Goal: Transaction & Acquisition: Purchase product/service

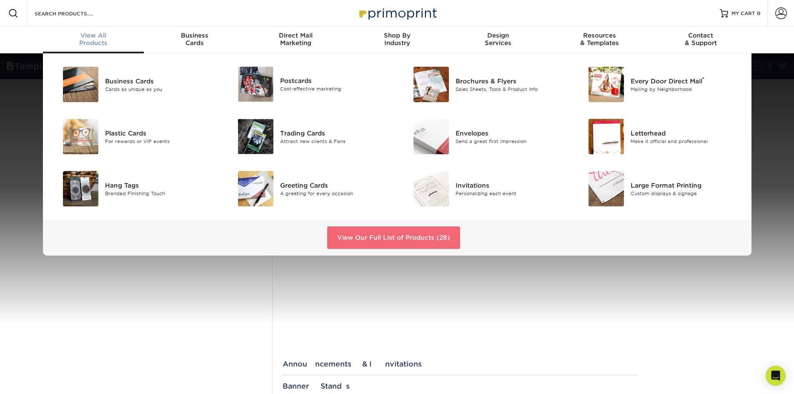
click at [410, 235] on link "View Our Full List of Products (28)" at bounding box center [393, 237] width 133 height 22
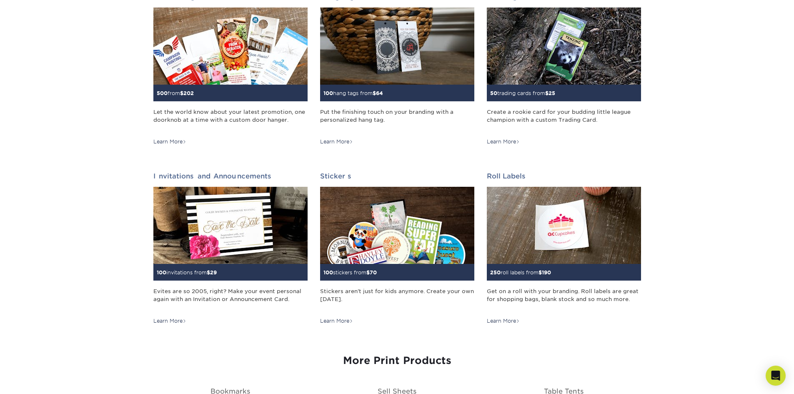
scroll to position [708, 0]
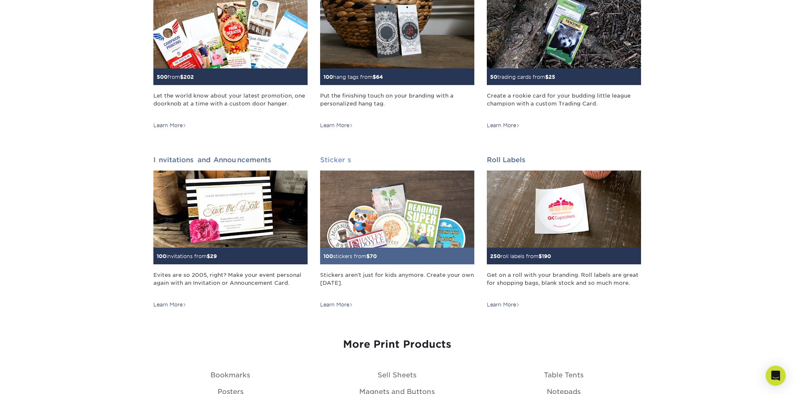
click at [341, 302] on div "Learn More" at bounding box center [336, 304] width 33 height 7
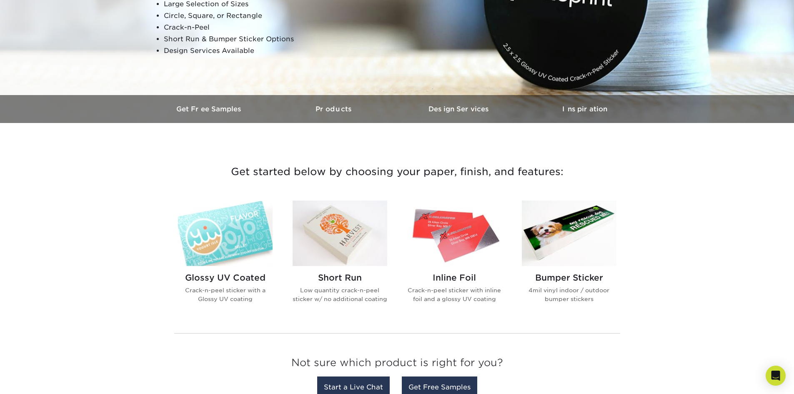
scroll to position [208, 0]
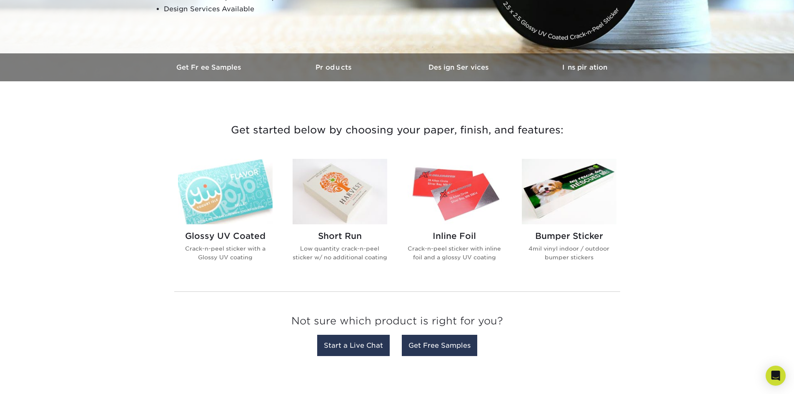
click at [220, 234] on h2 "Glossy UV Coated" at bounding box center [225, 236] width 95 height 10
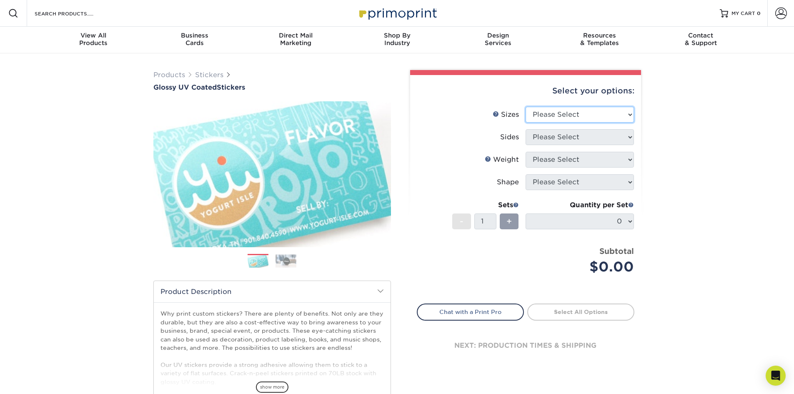
click at [547, 112] on select "Please Select 1.5" x 2.5" 2" x 2" 2" x 3" 2" x 3.5" 2" x 4" 2" x 8" 2.12" x 5.5…" at bounding box center [579, 115] width 108 height 16
select select "2.00x8.00"
click at [525, 107] on select "Please Select 1.5" x 2.5" 2" x 2" 2" x 3" 2" x 3.5" 2" x 4" 2" x 8" 2.12" x 5.5…" at bounding box center [579, 115] width 108 height 16
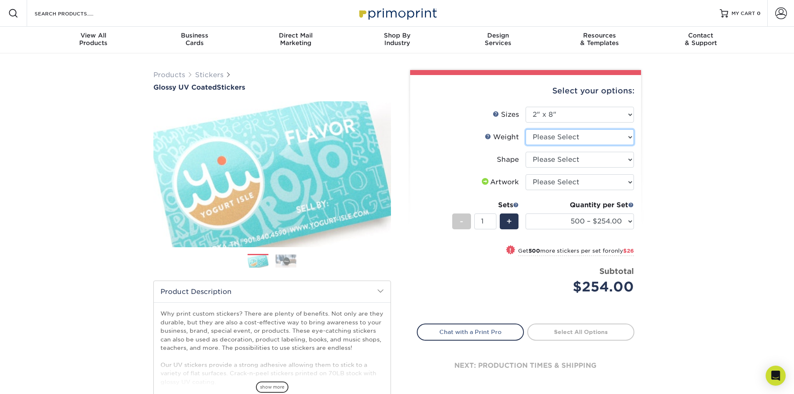
click at [547, 139] on select "Please Select Crack and Peel" at bounding box center [579, 137] width 108 height 16
select select "Crack and Peel"
click at [525, 129] on select "Please Select Crack and Peel" at bounding box center [579, 137] width 108 height 16
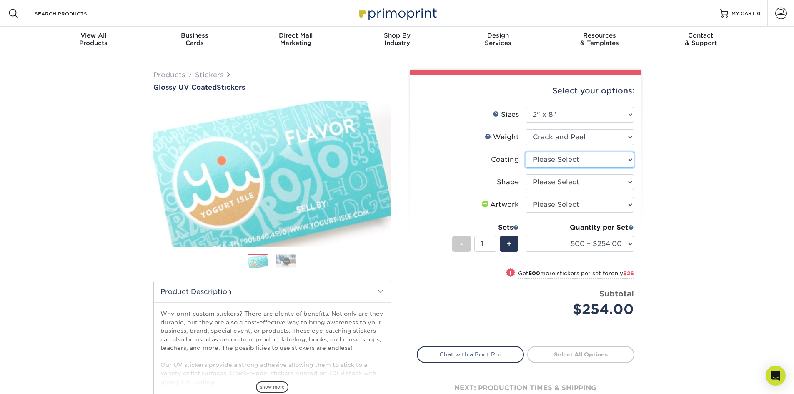
click at [605, 163] on select at bounding box center [579, 160] width 108 height 16
select select "1e8116af-acfc-44b1-83dc-8181aa338834"
click at [525, 152] on select at bounding box center [579, 160] width 108 height 16
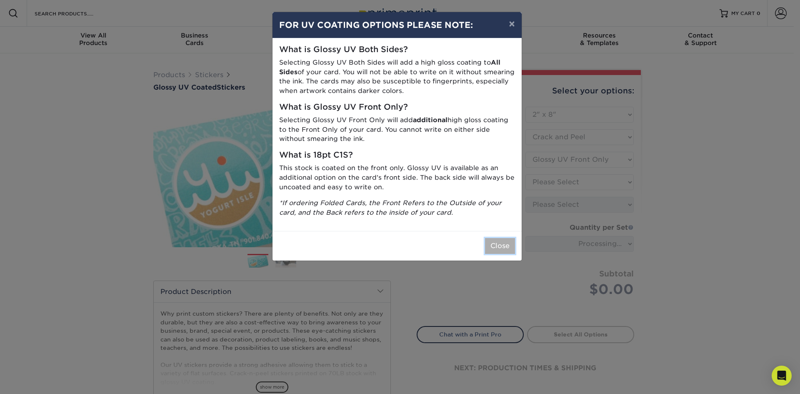
click at [503, 245] on button "Close" at bounding box center [500, 246] width 30 height 16
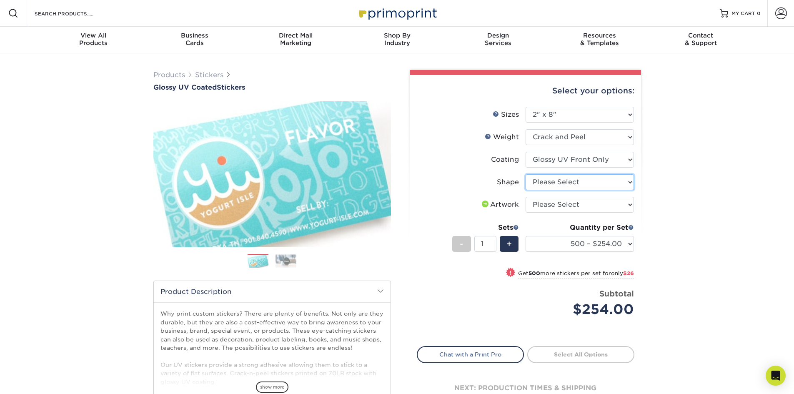
click at [574, 185] on select "Please Select Standard" at bounding box center [579, 182] width 108 height 16
select select "standard"
click at [525, 174] on select "Please Select Standard" at bounding box center [579, 182] width 108 height 16
click at [580, 206] on select "Please Select I will upload files I need a design - $50" at bounding box center [579, 205] width 108 height 16
click at [457, 170] on li "Coating" at bounding box center [525, 163] width 217 height 22
